Goal: Task Accomplishment & Management: Complete application form

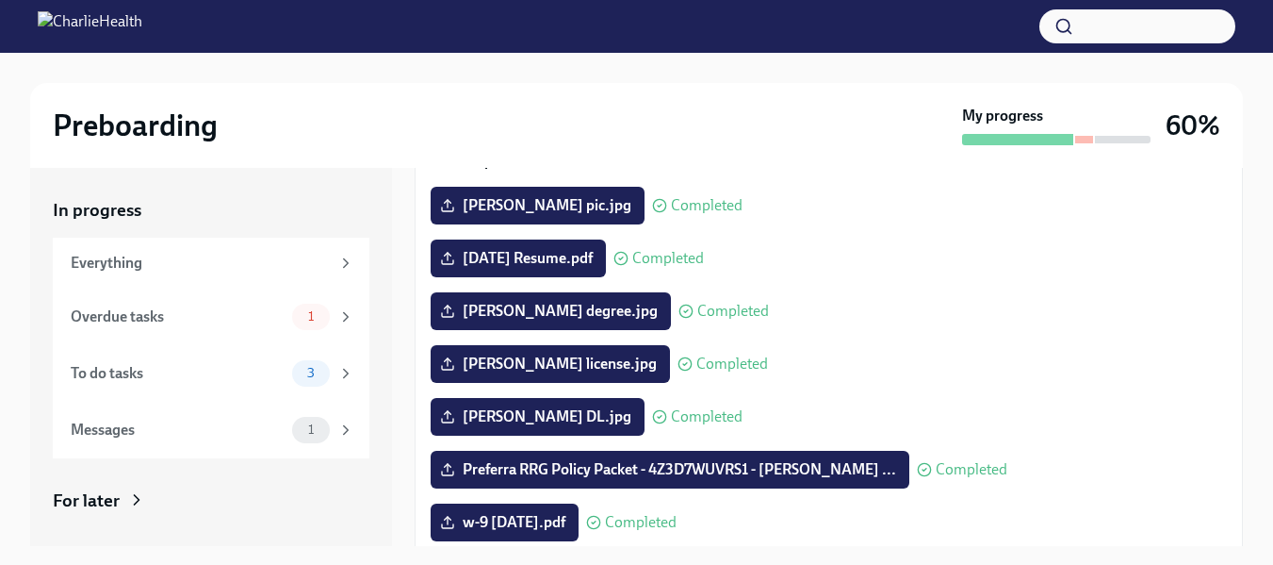
scroll to position [213, 0]
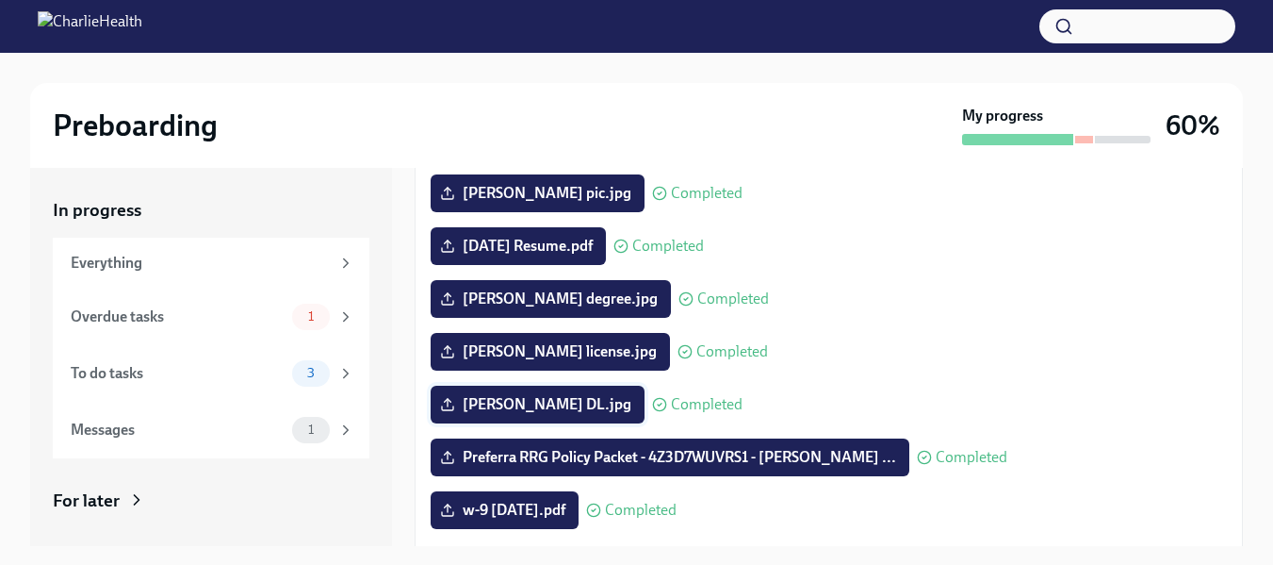
click at [498, 400] on span "[PERSON_NAME] DL.jpg" at bounding box center [538, 404] width 188 height 19
click at [0, 0] on input "[PERSON_NAME] DL.jpg" at bounding box center [0, 0] width 0 height 0
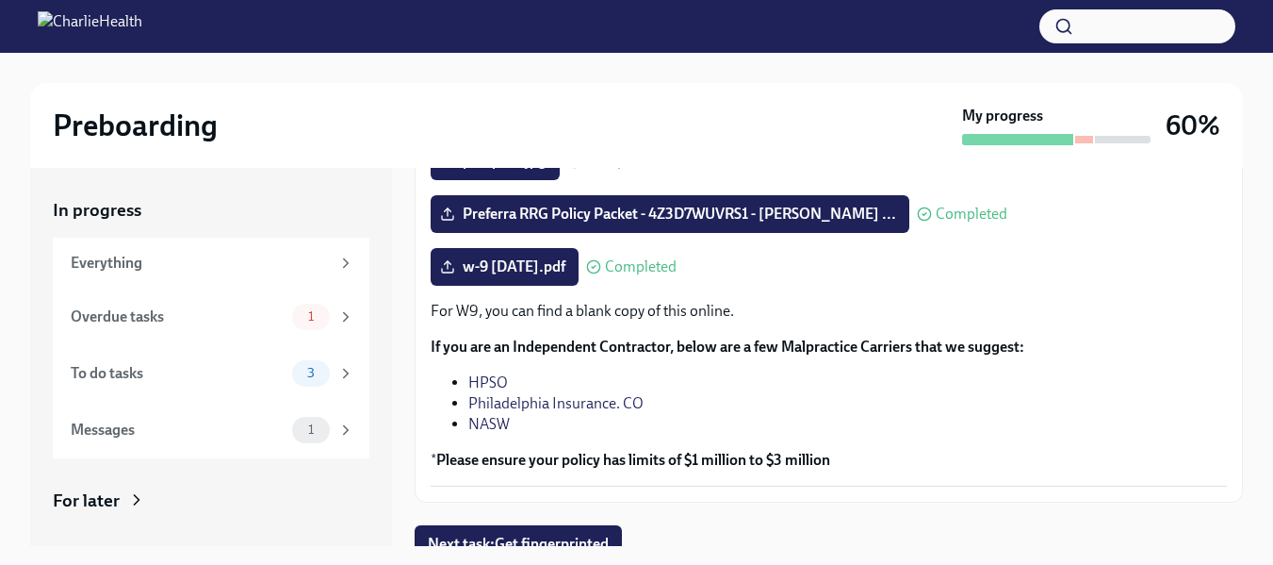
scroll to position [473, 0]
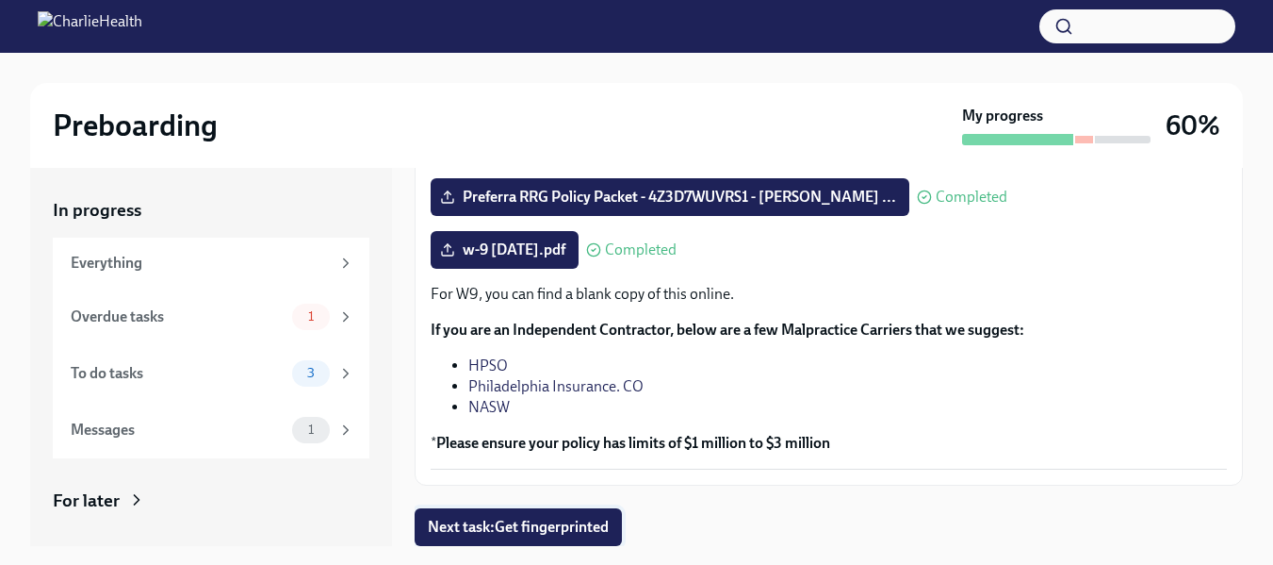
click at [541, 537] on button "Next task : Get fingerprinted" at bounding box center [518, 527] width 207 height 38
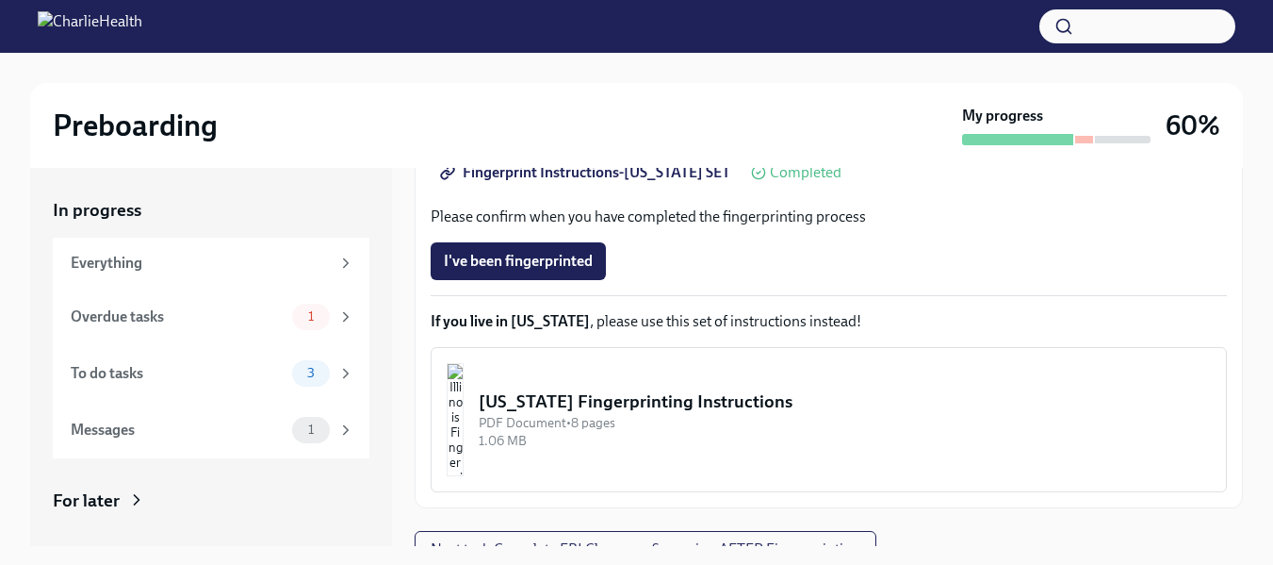
scroll to position [475, 0]
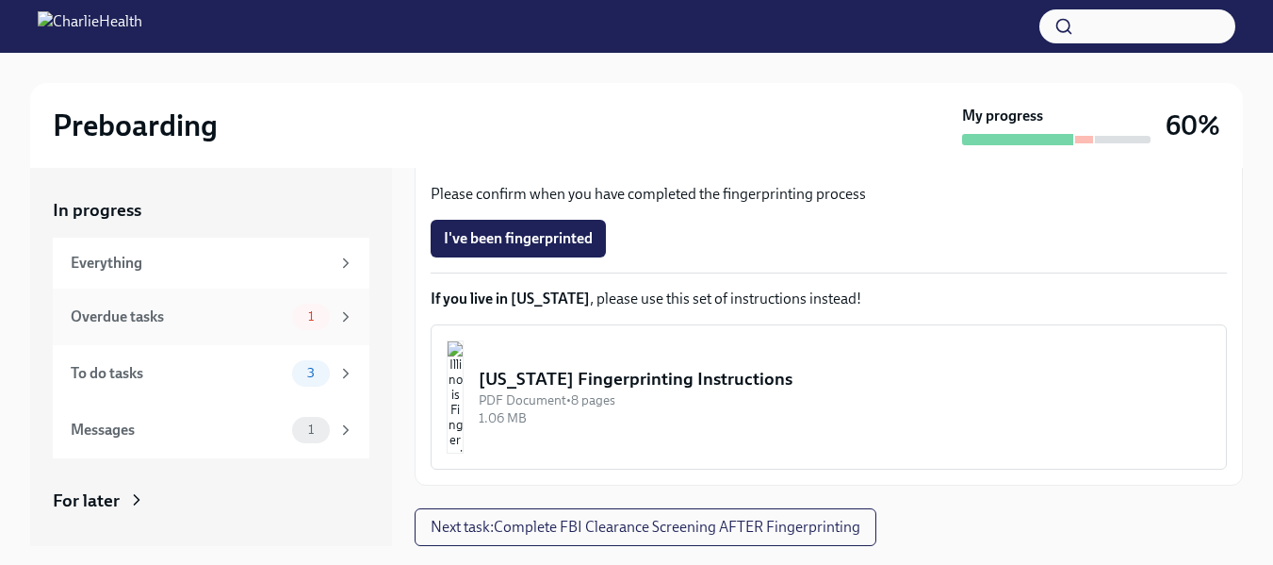
click at [232, 314] on div "Overdue tasks" at bounding box center [178, 316] width 214 height 21
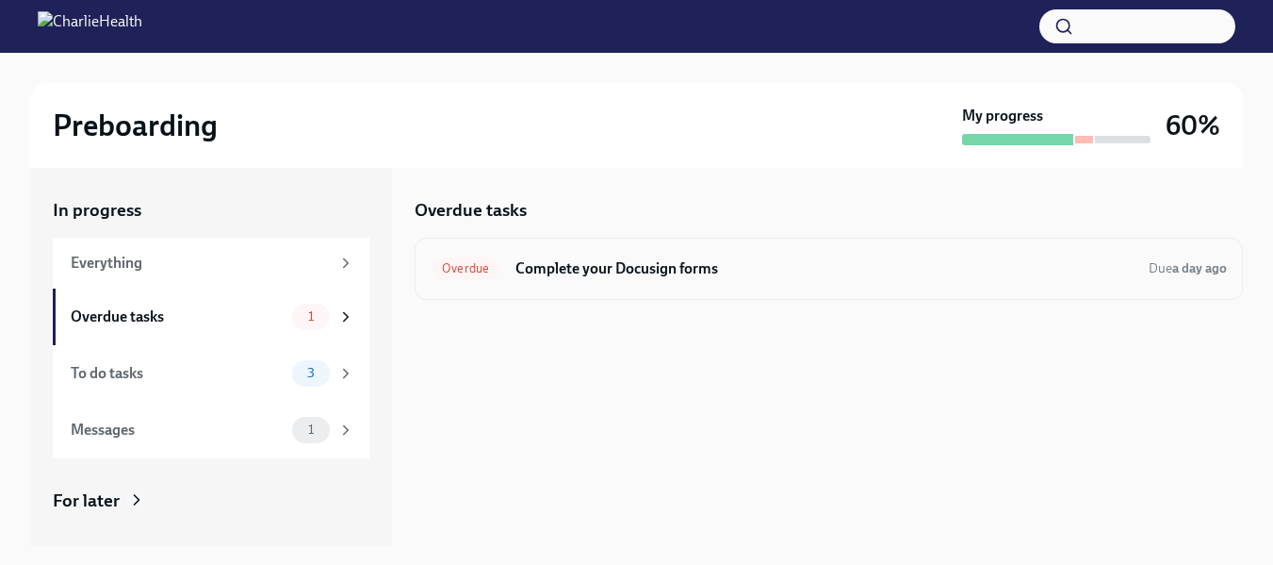
click at [568, 275] on h6 "Complete your Docusign forms" at bounding box center [825, 268] width 618 height 21
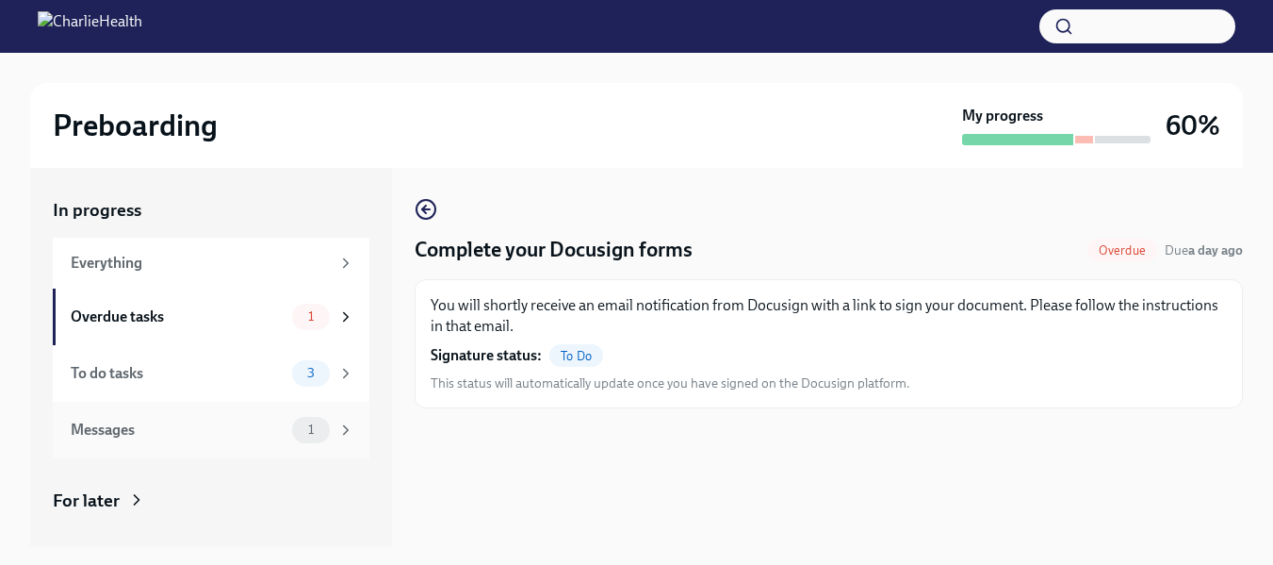
click at [207, 436] on div "Messages" at bounding box center [178, 429] width 214 height 21
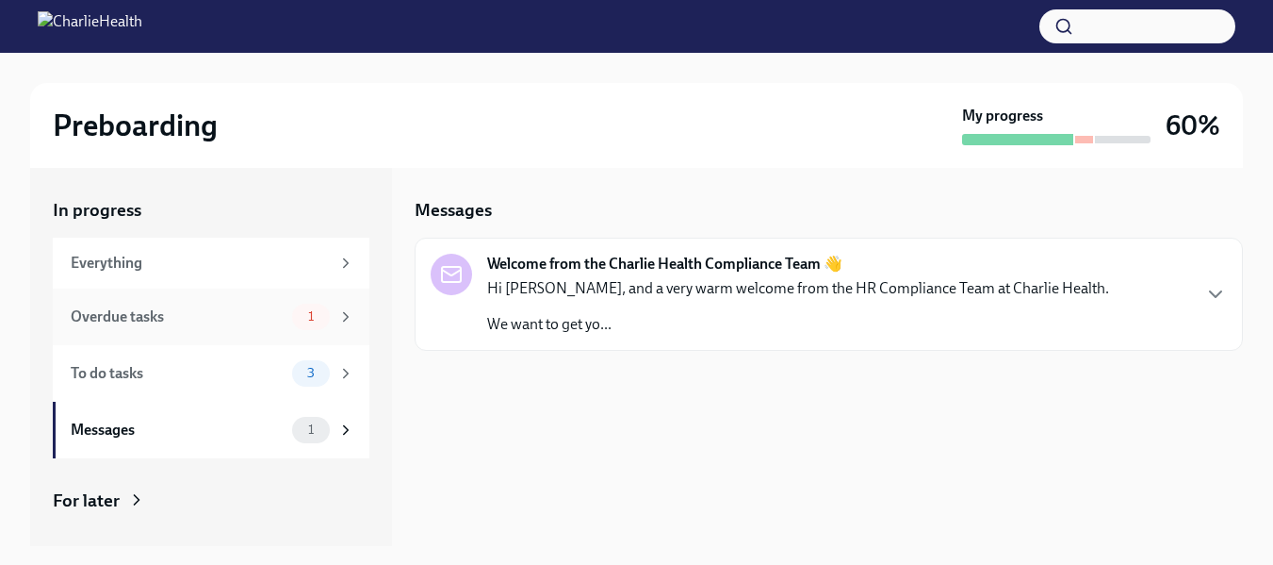
click at [190, 327] on div "Overdue tasks 1" at bounding box center [213, 317] width 284 height 26
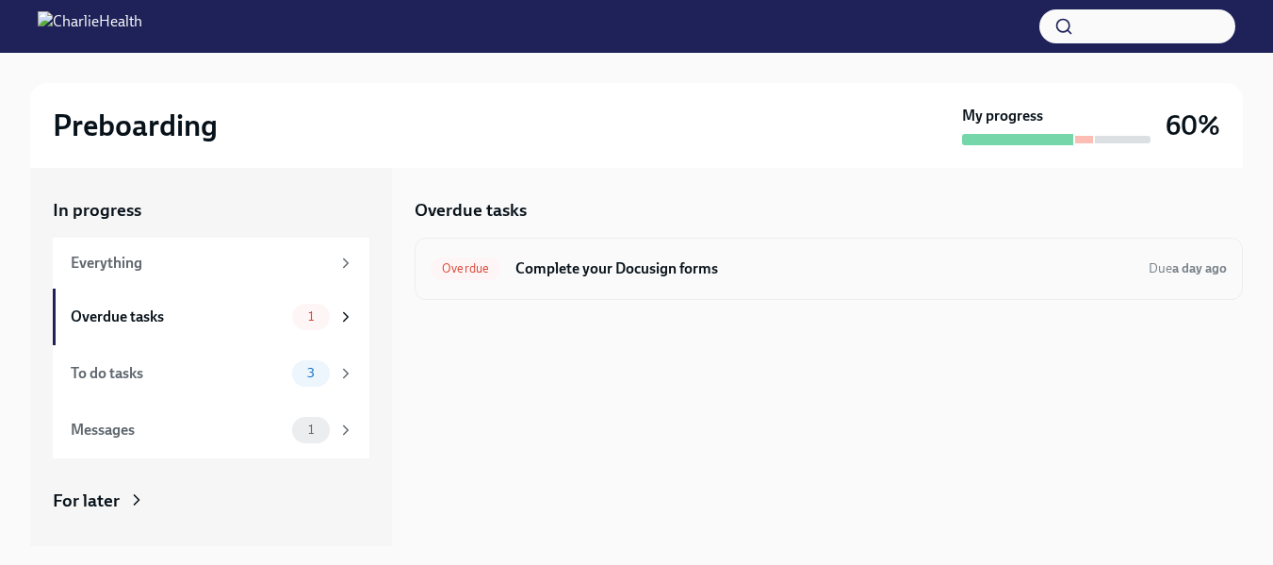
click at [693, 262] on h6 "Complete your Docusign forms" at bounding box center [825, 268] width 618 height 21
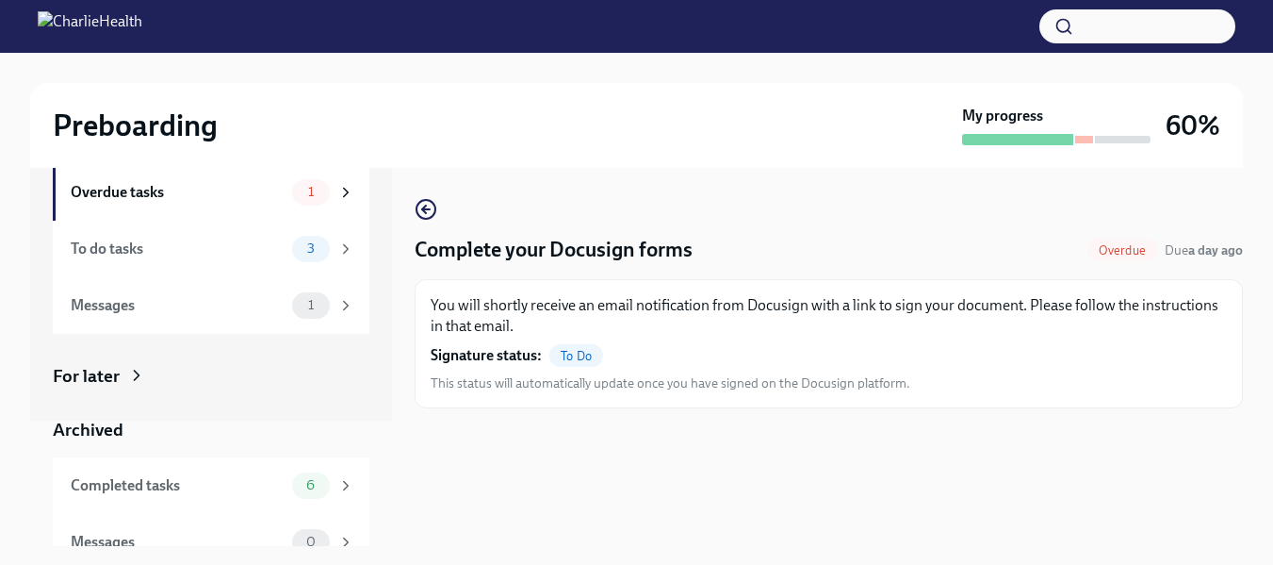
scroll to position [149, 0]
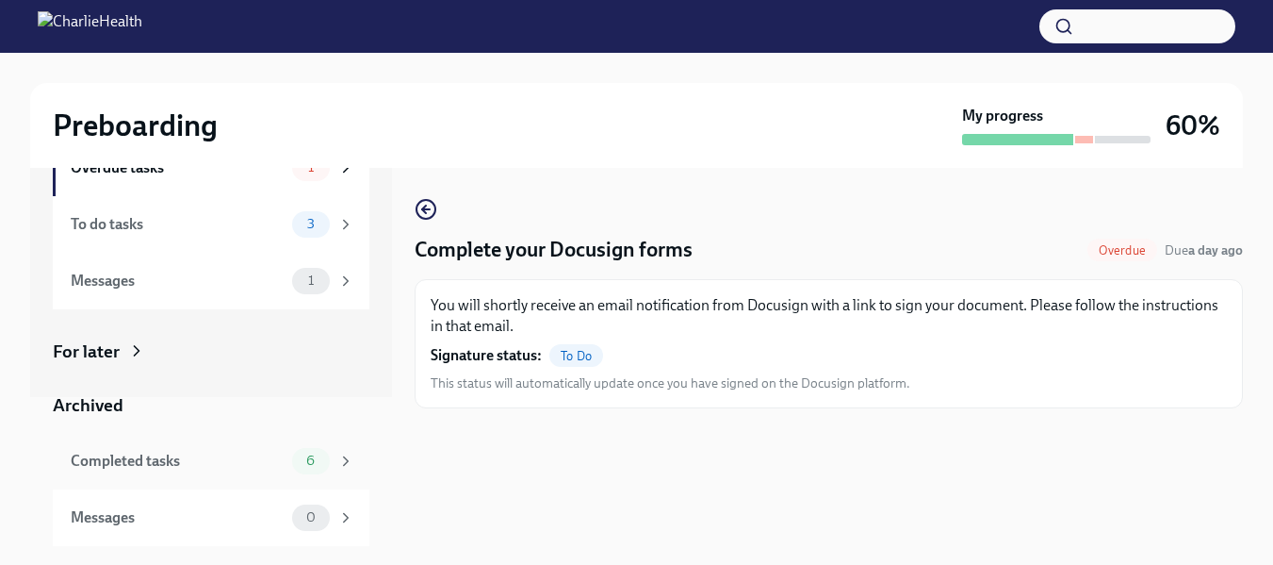
click at [205, 459] on div "Completed tasks" at bounding box center [178, 461] width 214 height 21
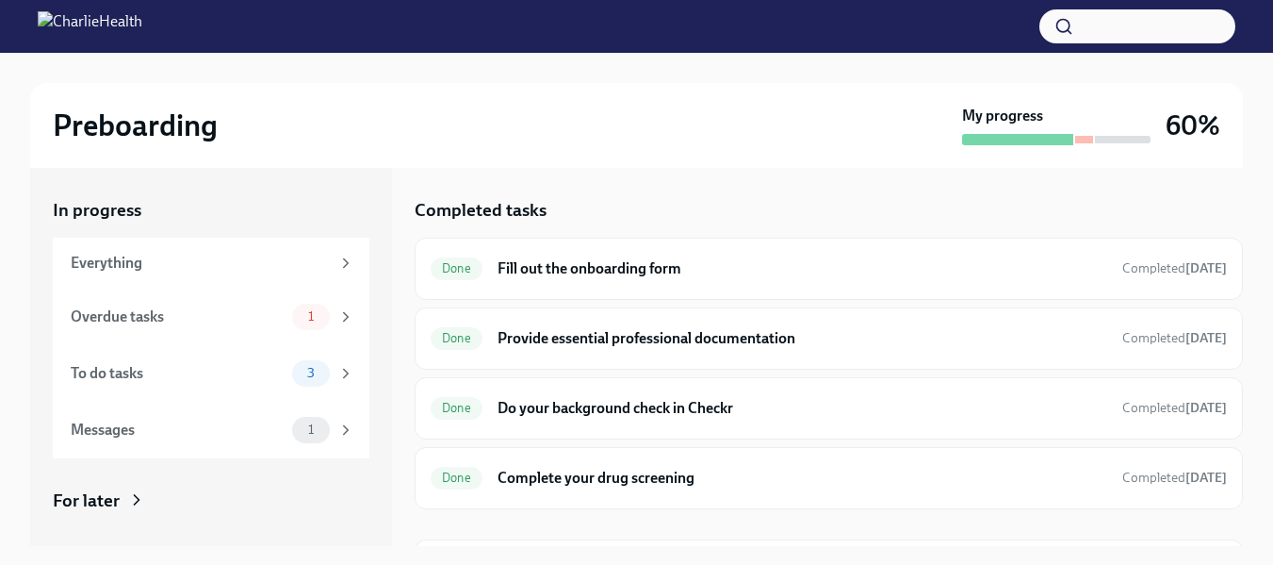
click at [65, 510] on div "For later" at bounding box center [86, 500] width 67 height 25
